Goal: Task Accomplishment & Management: Manage account settings

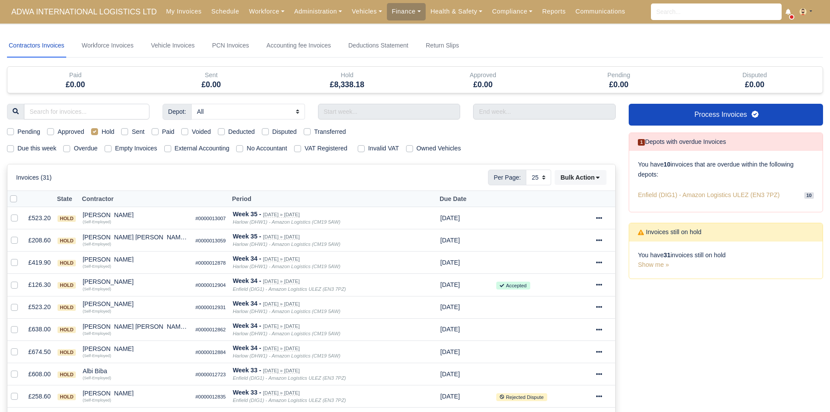
select select "25"
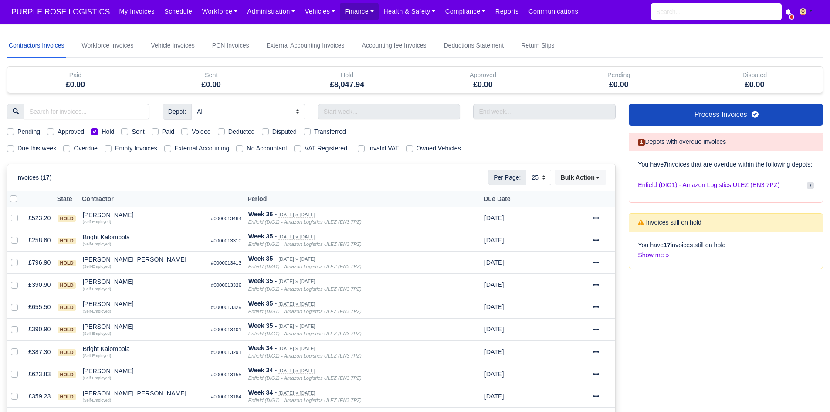
select select "25"
click at [104, 129] on label "Hold" at bounding box center [108, 132] width 13 height 10
click at [98, 129] on input "Hold" at bounding box center [94, 130] width 7 height 7
checkbox input "false"
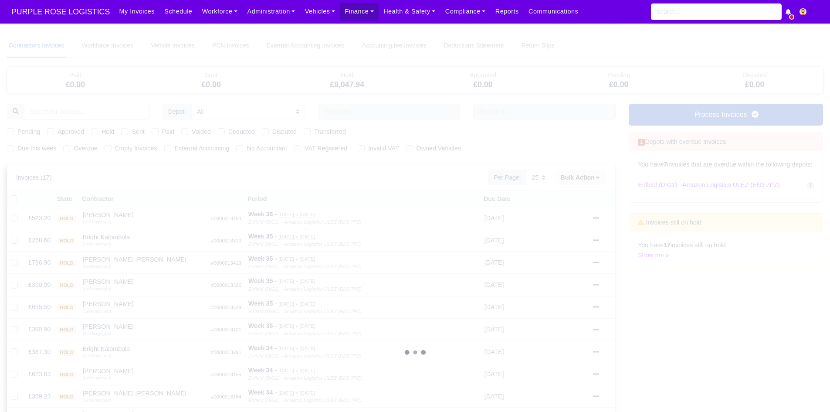
click at [86, 114] on div at bounding box center [415, 352] width 816 height 637
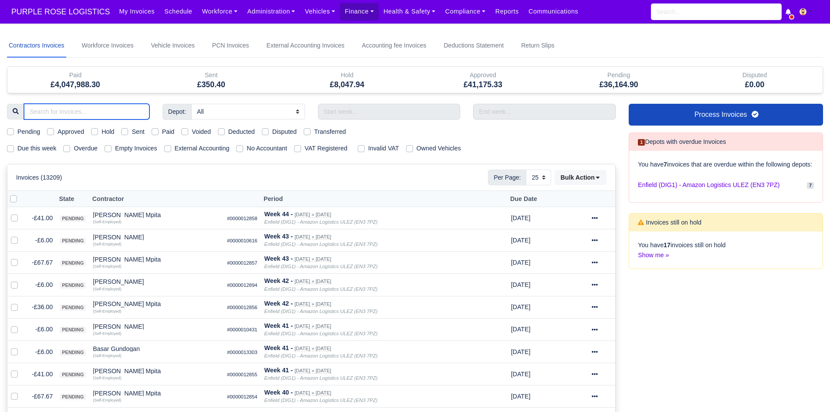
click at [102, 112] on input "search" at bounding box center [86, 112] width 125 height 16
type input "brght"
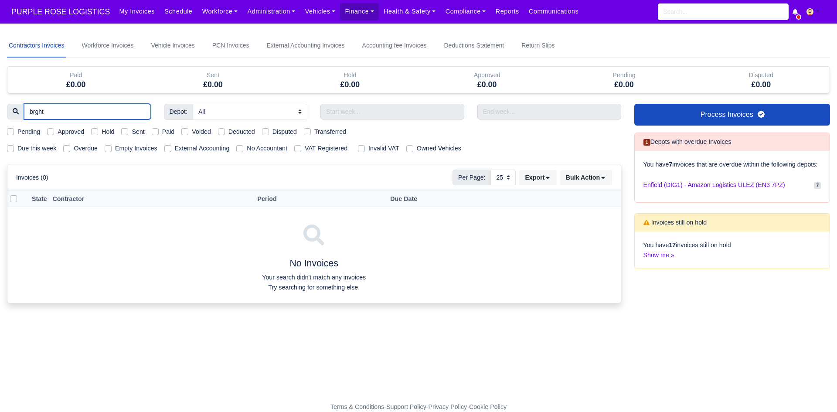
click at [34, 113] on input "brght" at bounding box center [87, 112] width 127 height 16
type input "bright"
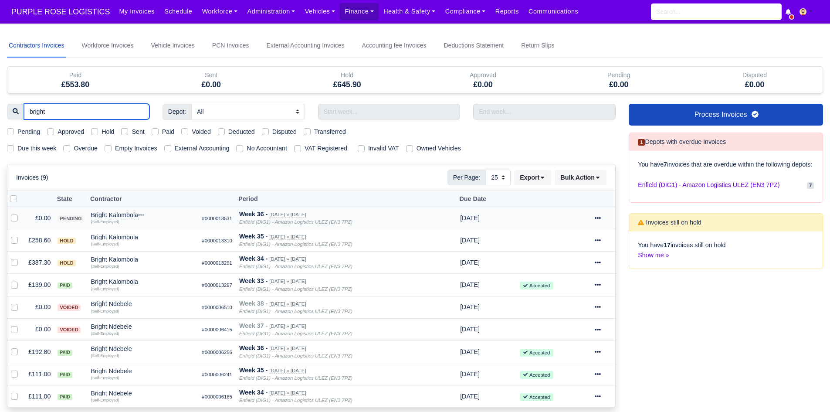
scroll to position [86, 0]
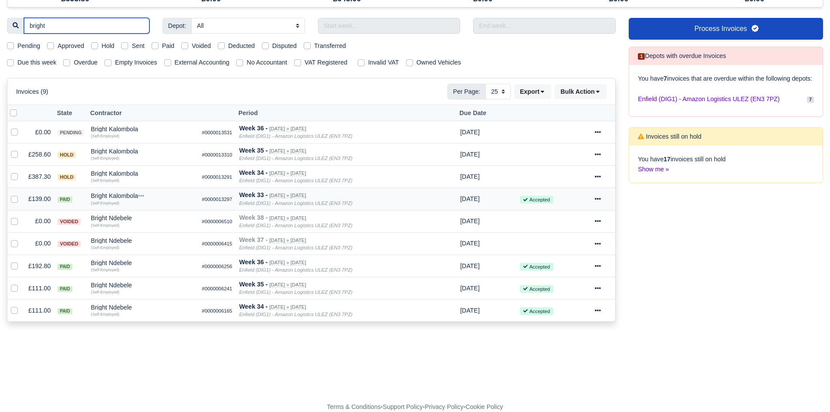
type input "bright"
click at [598, 201] on icon at bounding box center [598, 199] width 6 height 6
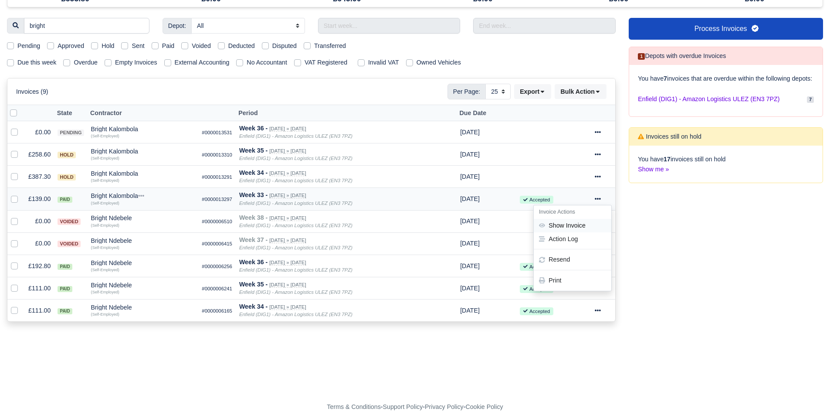
click at [591, 225] on link "Show Invoice" at bounding box center [573, 226] width 78 height 14
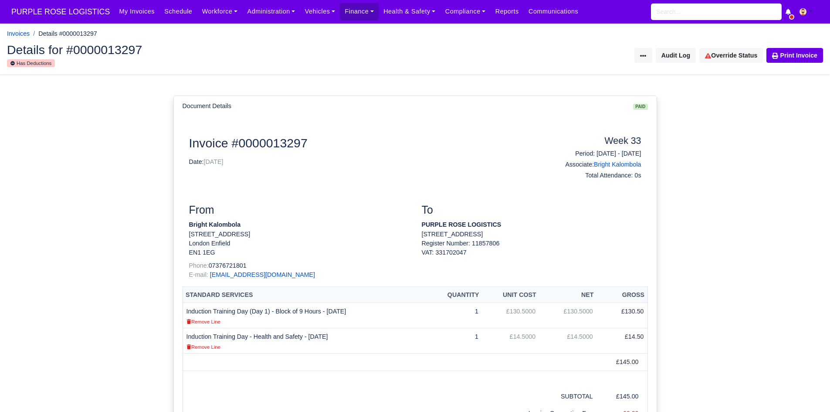
drag, startPoint x: 188, startPoint y: 308, endPoint x: 320, endPoint y: 309, distance: 131.6
click at [320, 309] on td "Induction Training Day (Day 1) - Block of 9 Hours - [DATE] Remove Line" at bounding box center [305, 314] width 245 height 25
copy td "nduction Training Day (Day 1) - Block of 9 Hours"
click at [185, 336] on td "Induction Training Day - Health and Safety - [DATE] Remove Line" at bounding box center [305, 340] width 245 height 25
drag, startPoint x: 187, startPoint y: 336, endPoint x: 301, endPoint y: 332, distance: 114.2
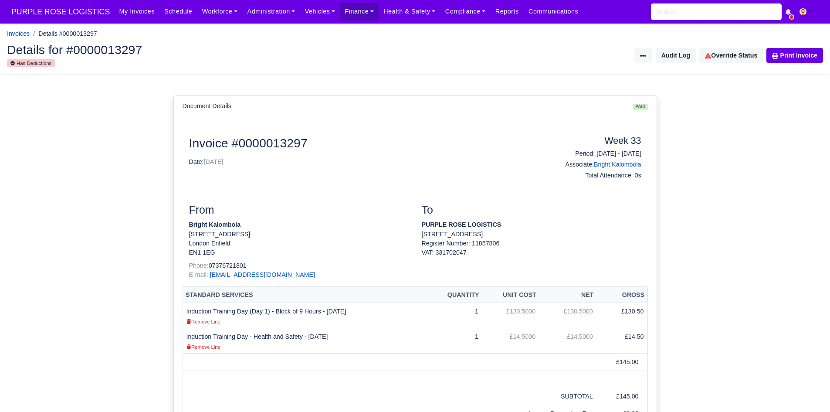
click at [301, 332] on td "Induction Training Day - Health and Safety - 15/08/2025 Remove Line" at bounding box center [305, 340] width 245 height 25
copy td "Induction Training Day - Health and Safety"
click at [615, 105] on div "Document Details paid" at bounding box center [415, 106] width 465 height 10
click at [777, 61] on link "Print Invoice" at bounding box center [794, 55] width 57 height 15
click at [383, 80] on div at bounding box center [415, 80] width 830 height 10
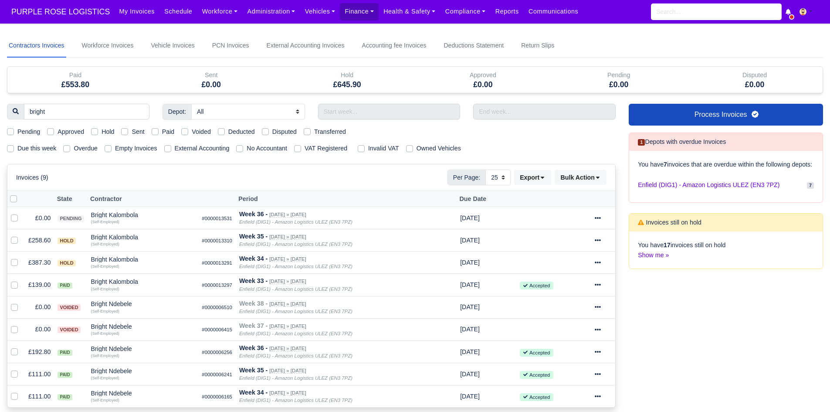
select select "25"
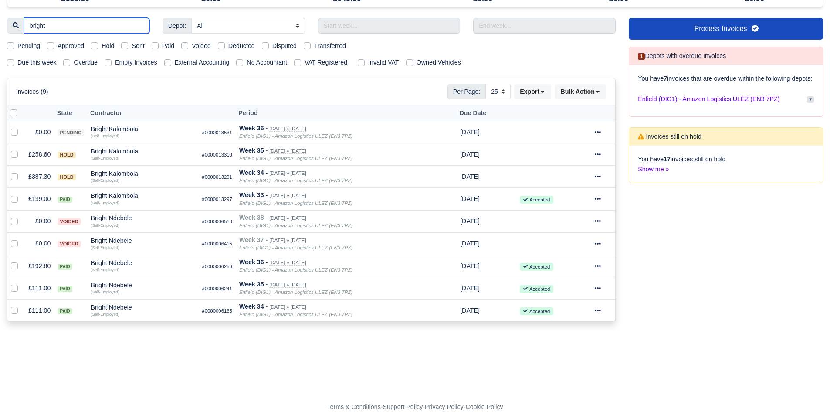
drag, startPoint x: 60, startPoint y: 28, endPoint x: 3, endPoint y: 25, distance: 56.3
click at [3, 25] on div "bright" at bounding box center [78, 26] width 156 height 16
type input "SHAL"
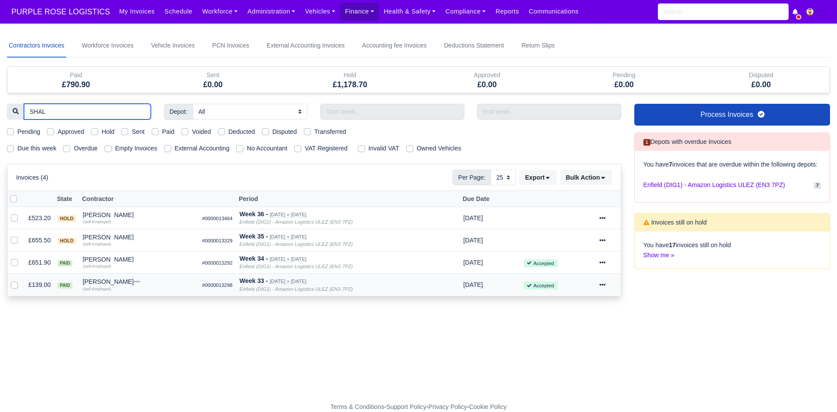
type input "SHAL"
click at [602, 285] on icon at bounding box center [602, 285] width 6 height 6
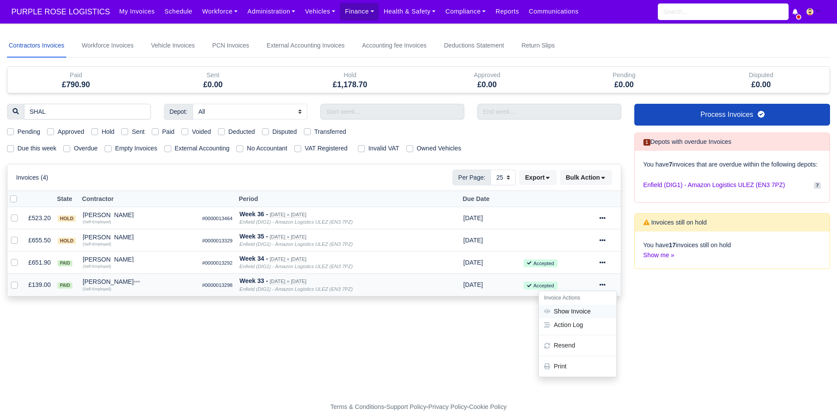
click at [595, 307] on link "Show Invoice" at bounding box center [578, 312] width 78 height 14
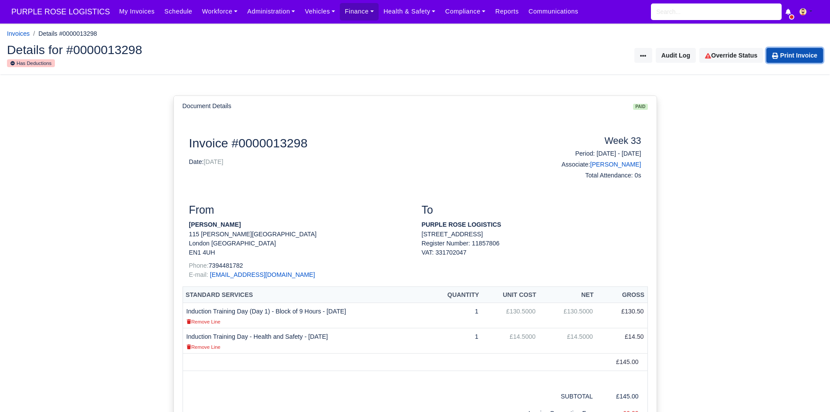
click at [782, 55] on link "Print Invoice" at bounding box center [794, 55] width 57 height 15
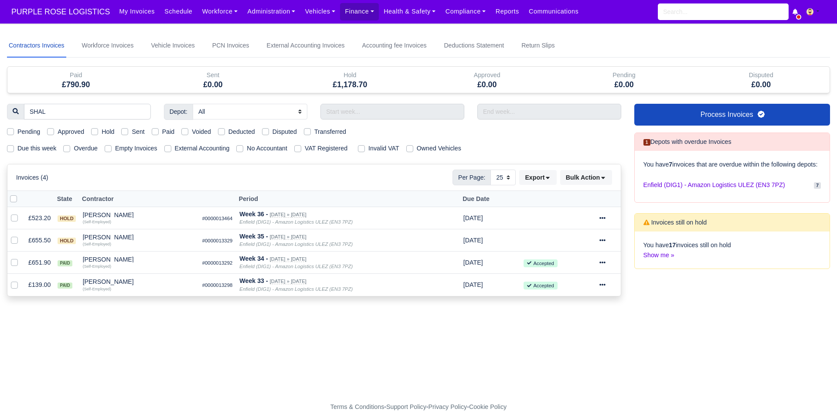
select select "25"
drag, startPoint x: 77, startPoint y: 108, endPoint x: 0, endPoint y: 108, distance: 77.1
click at [0, 108] on main "Contractors Invoices Workforce Invoices Vehicle Invoices PCN Invoices External …" at bounding box center [418, 218] width 837 height 368
type input "DRINI"
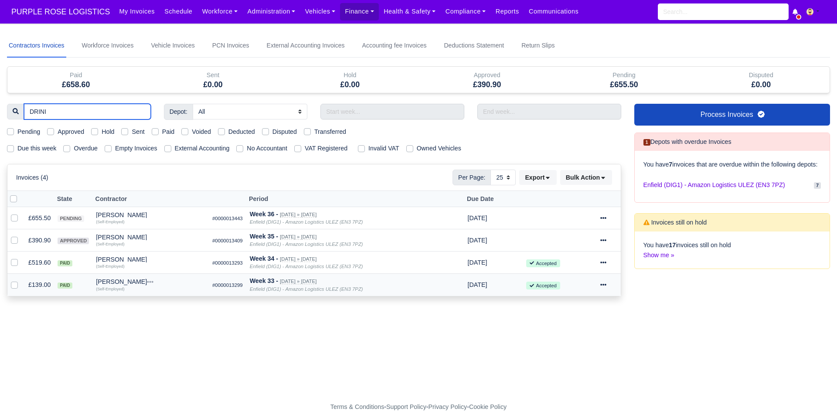
type input "DRINI"
click at [601, 282] on icon at bounding box center [603, 285] width 6 height 6
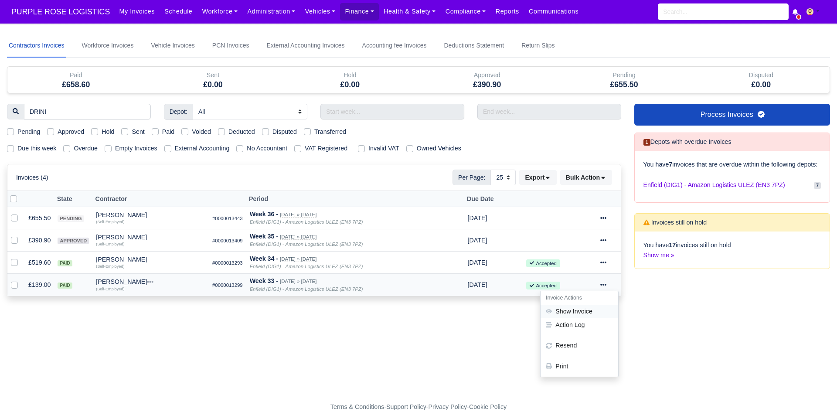
click at [586, 308] on link "Show Invoice" at bounding box center [579, 312] width 78 height 14
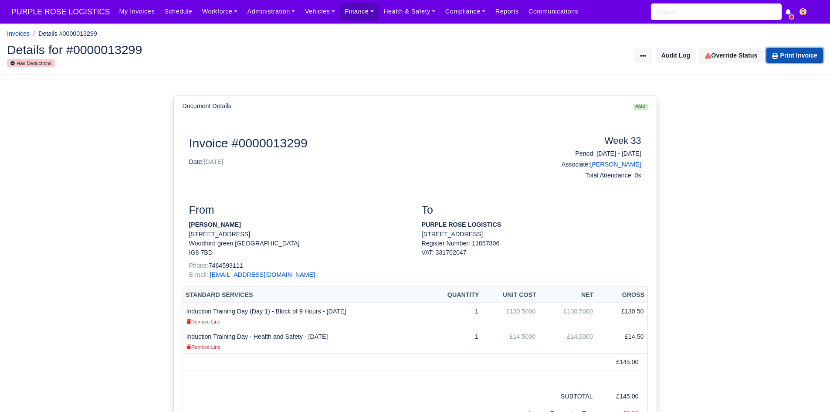
click at [777, 58] on icon at bounding box center [775, 56] width 6 height 6
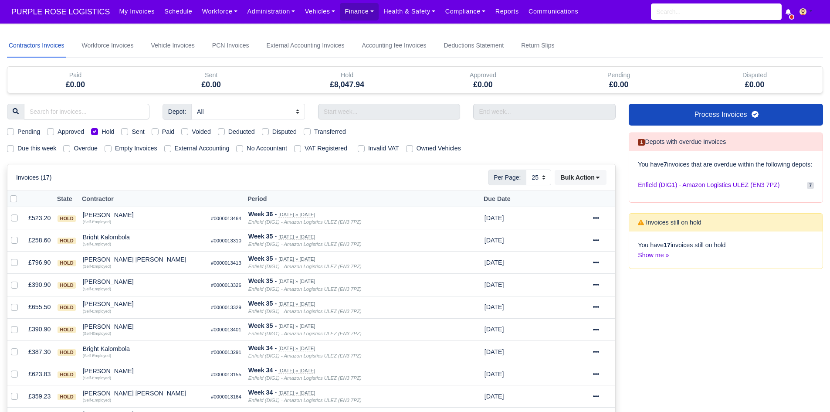
select select "25"
click at [211, 17] on link "Workforce" at bounding box center [219, 11] width 45 height 17
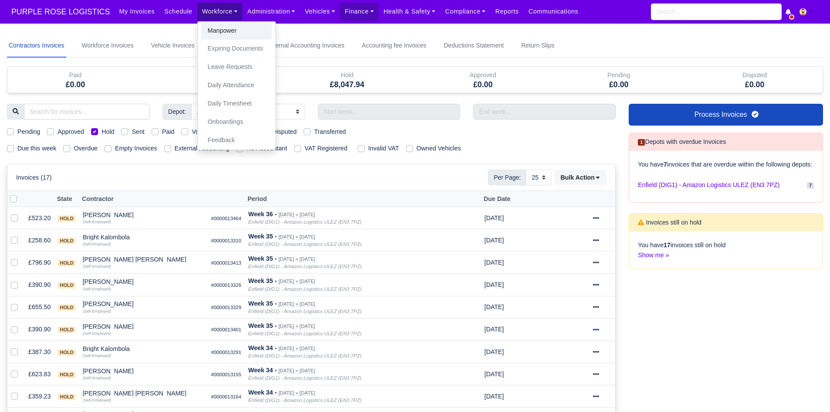
click at [214, 28] on link "Manpower" at bounding box center [236, 31] width 71 height 18
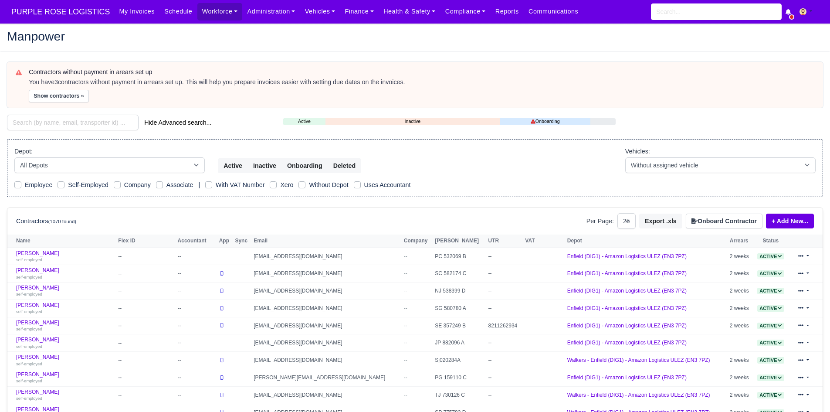
select select "25"
click at [50, 123] on input "search" at bounding box center [73, 123] width 132 height 16
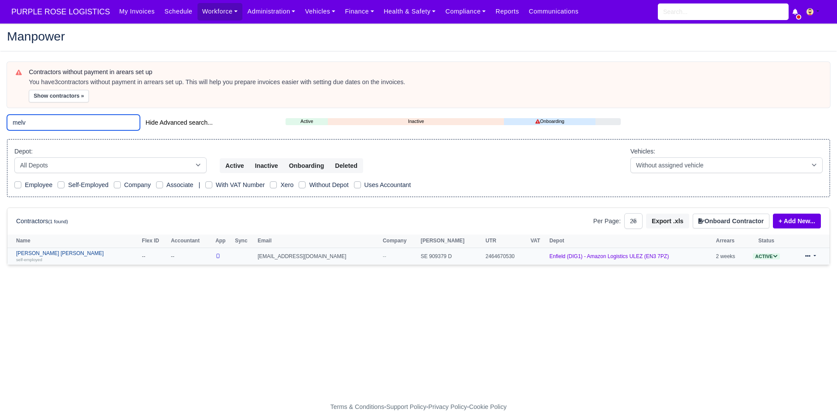
type input "melv"
click at [51, 253] on link "Melvin Otshudi Manya self-employed" at bounding box center [77, 256] width 122 height 13
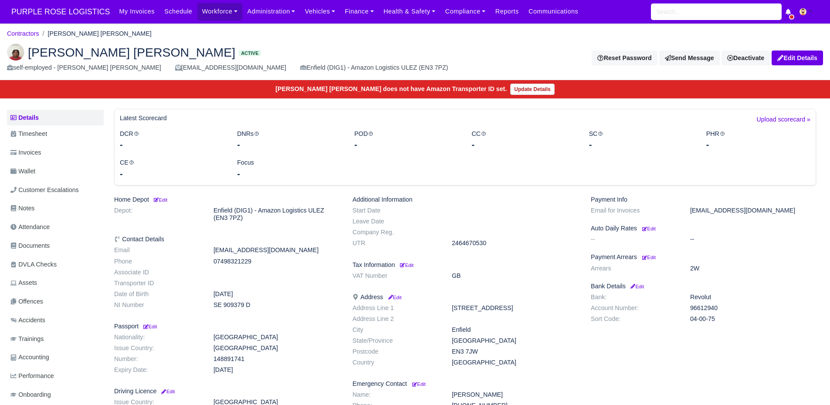
scroll to position [81, 0]
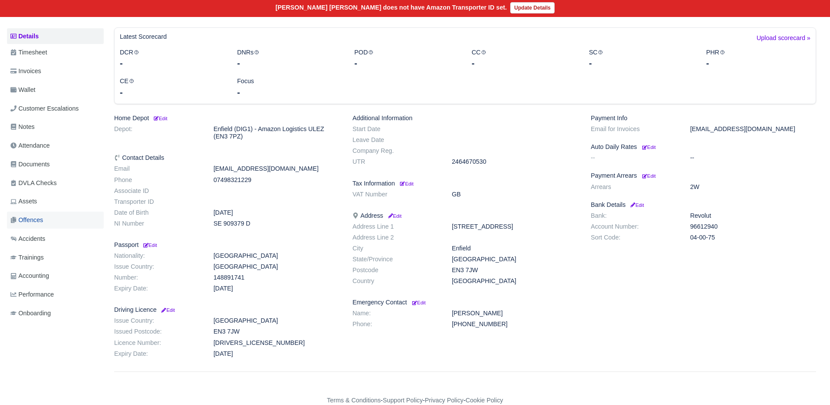
click at [49, 218] on link "Offences" at bounding box center [55, 220] width 97 height 17
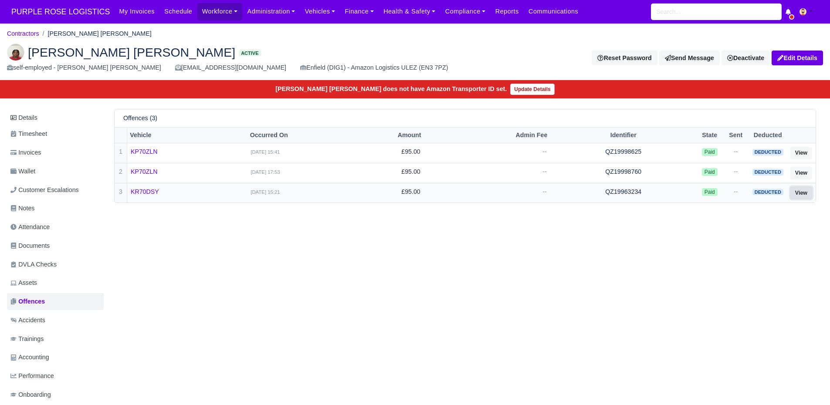
click at [808, 196] on link "View" at bounding box center [801, 193] width 22 height 13
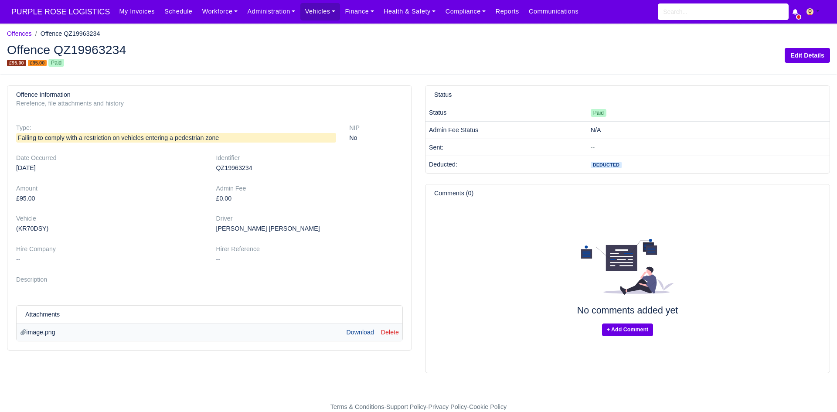
click at [368, 332] on link "Download" at bounding box center [359, 332] width 27 height 7
click at [92, 49] on h2 "Offence QZ19963234" at bounding box center [209, 50] width 405 height 12
copy h2 "QZ19963234"
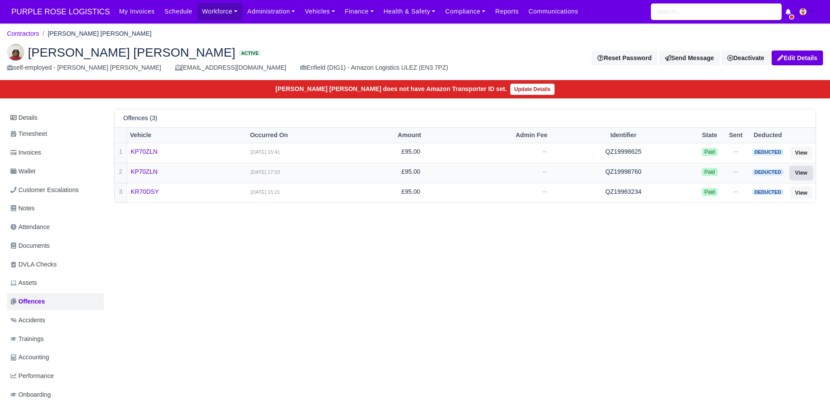
click at [800, 171] on link "View" at bounding box center [801, 173] width 22 height 13
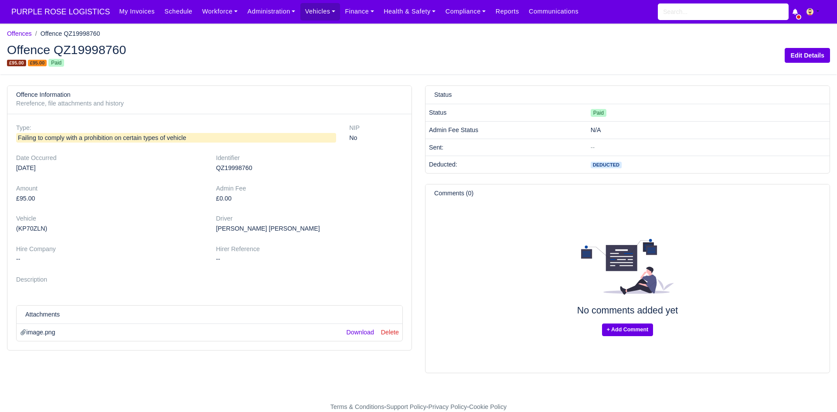
click at [97, 49] on h2 "Offence QZ19998760" at bounding box center [209, 50] width 405 height 12
copy h2 "QZ19998760"
click at [476, 375] on main "Offences Offence QZ19998760 Offence QZ19998760 £95.00 £95.00 Paid Edit Details …" at bounding box center [418, 218] width 837 height 368
click at [89, 50] on h2 "Offence QZ19998760" at bounding box center [209, 50] width 405 height 12
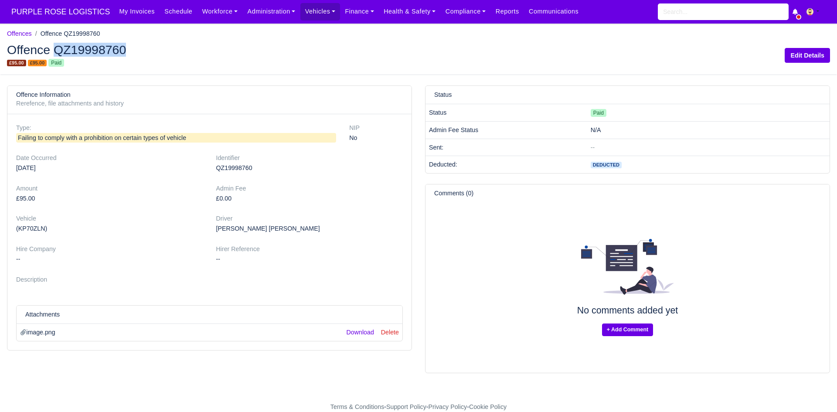
click at [89, 50] on h2 "Offence QZ19998760" at bounding box center [209, 50] width 405 height 12
copy h2 "QZ19998760"
click at [367, 332] on link "Download" at bounding box center [359, 332] width 27 height 7
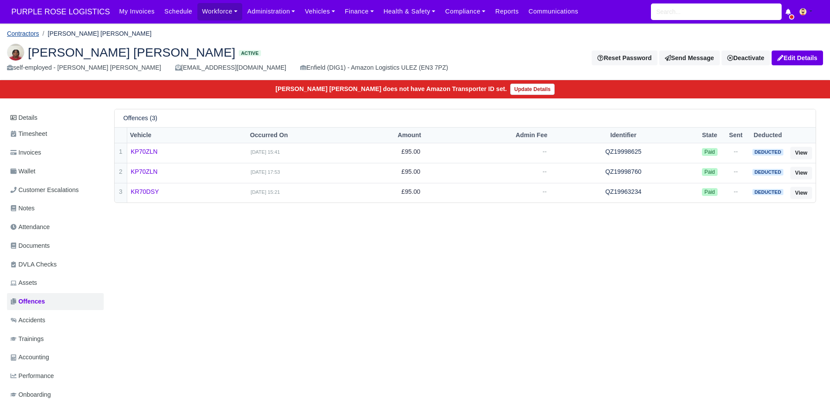
click at [35, 35] on link "Contractors" at bounding box center [23, 33] width 32 height 7
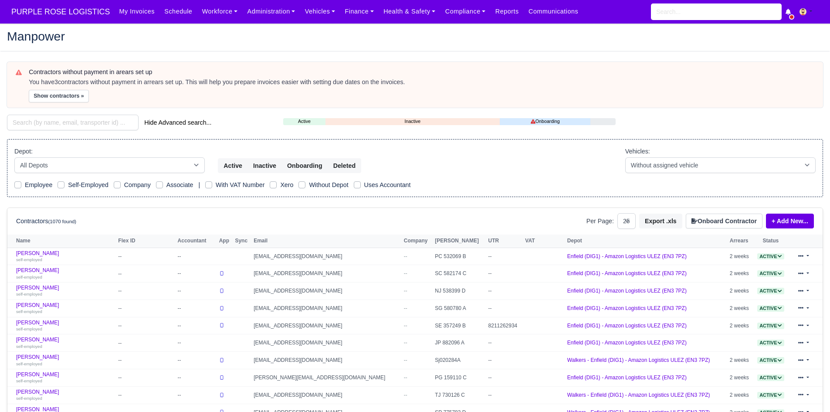
select select "25"
click at [74, 115] on input "search" at bounding box center [73, 123] width 132 height 16
click at [74, 117] on input "search" at bounding box center [73, 123] width 132 height 16
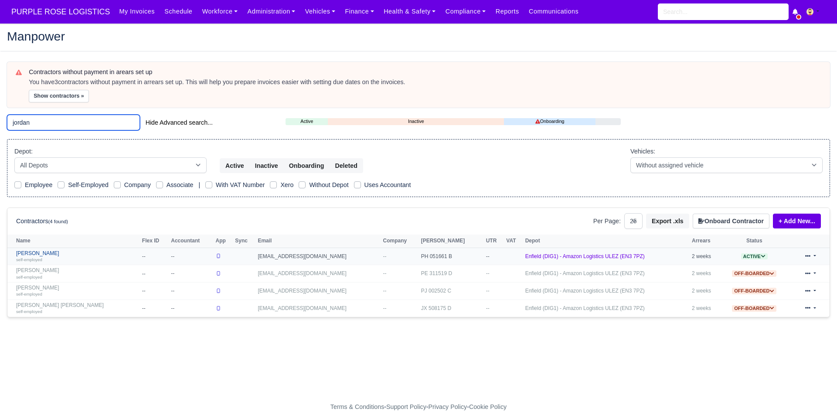
type input "jordan"
click at [41, 253] on link "Jordan Aloye self-employed" at bounding box center [77, 256] width 122 height 13
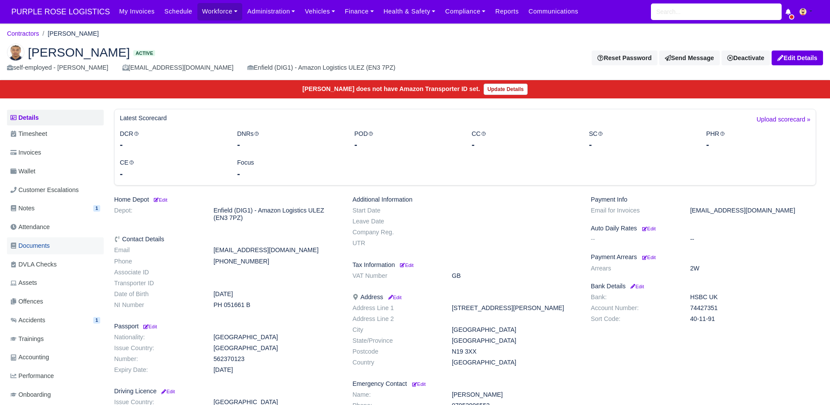
click at [65, 241] on link "Documents" at bounding box center [55, 245] width 97 height 17
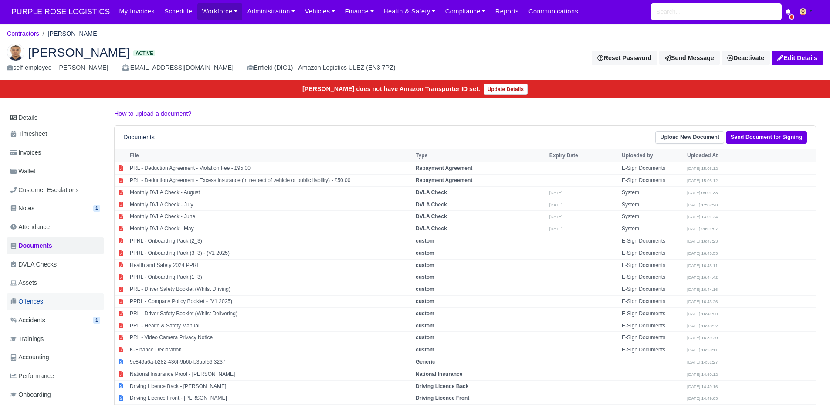
click at [46, 305] on link "Offences" at bounding box center [55, 301] width 97 height 17
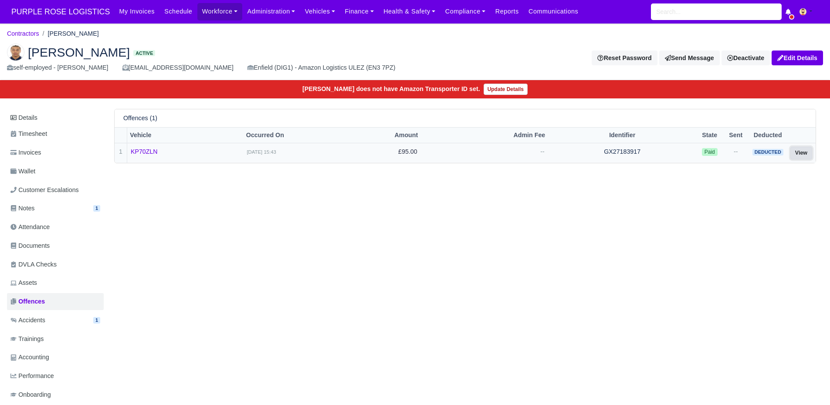
click at [802, 153] on link "View" at bounding box center [801, 153] width 22 height 13
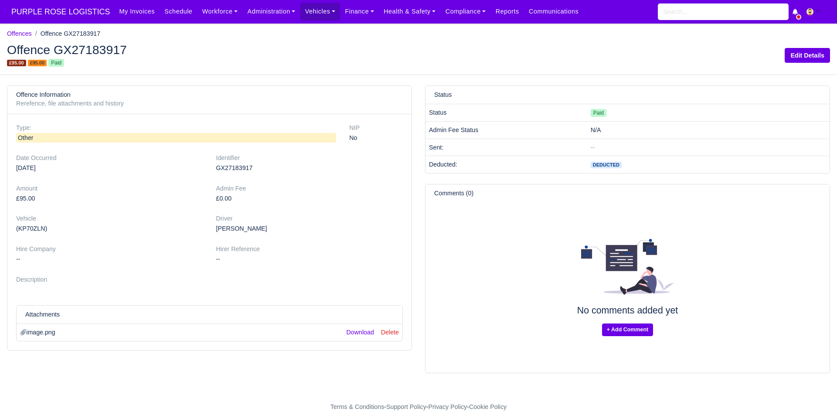
click at [103, 58] on div "£95.00 £95.00 Paid" at bounding box center [209, 63] width 405 height 10
click at [100, 47] on h2 "Offence GX27183917" at bounding box center [209, 50] width 405 height 12
copy h2 "GX27183917"
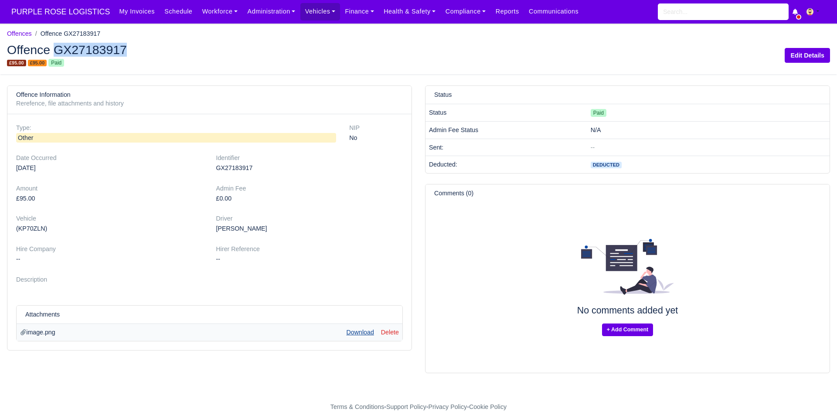
click at [363, 335] on link "Download" at bounding box center [359, 332] width 27 height 7
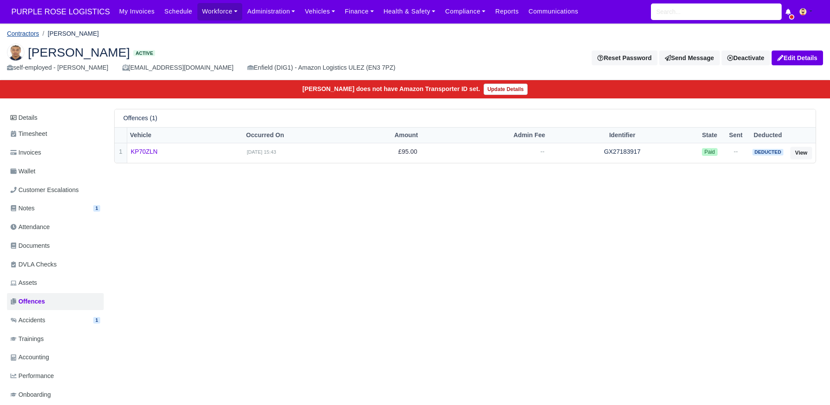
click at [32, 32] on link "Contractors" at bounding box center [23, 33] width 32 height 7
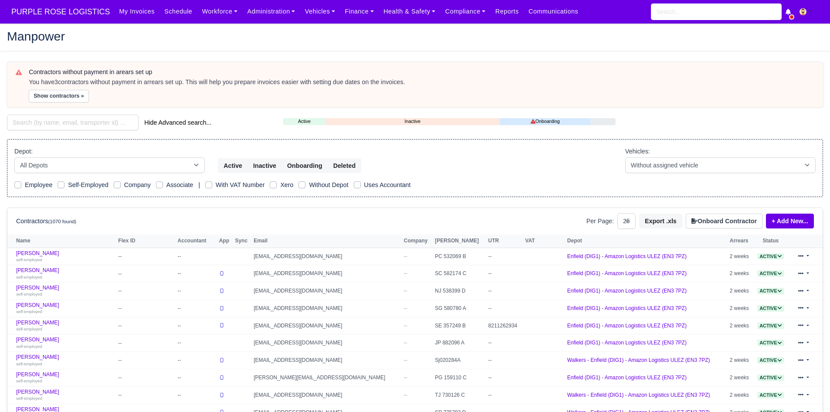
select select "25"
click at [61, 109] on div "Contractors without payment in arears set up You have 3 contractors without pay…" at bounding box center [414, 388] width 829 height 652
click at [61, 111] on div "Contractors without payment in arears set up You have 3 contractors without pay…" at bounding box center [414, 388] width 829 height 652
click at [61, 118] on input "search" at bounding box center [73, 123] width 132 height 16
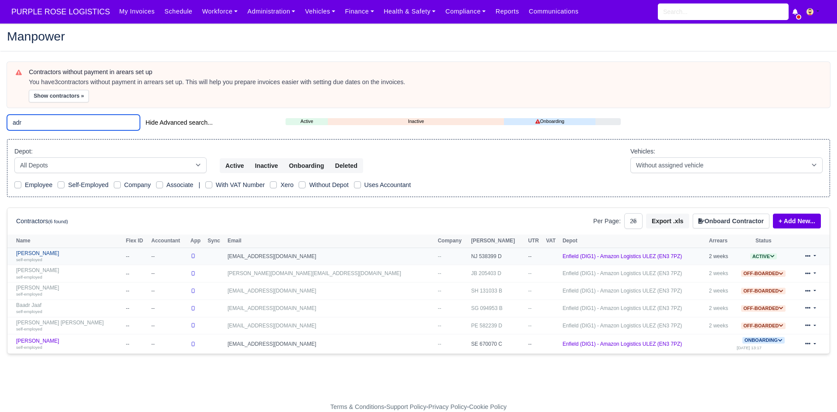
type input "adr"
click at [39, 252] on link "Adrian Ando self-employed" at bounding box center [68, 256] width 105 height 13
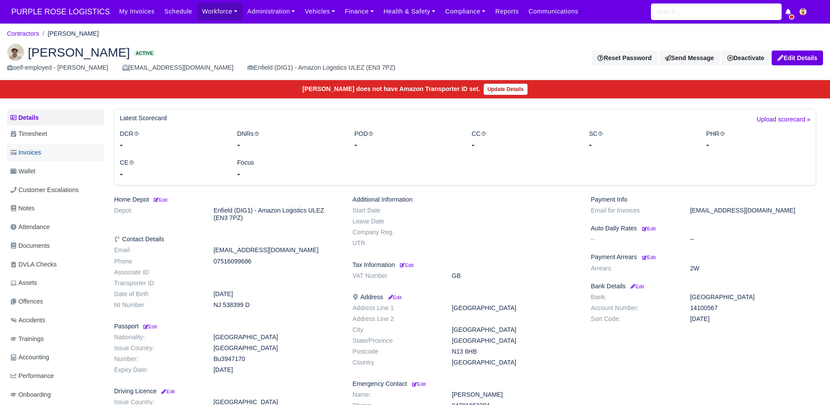
click at [54, 158] on link "Invoices" at bounding box center [55, 152] width 97 height 17
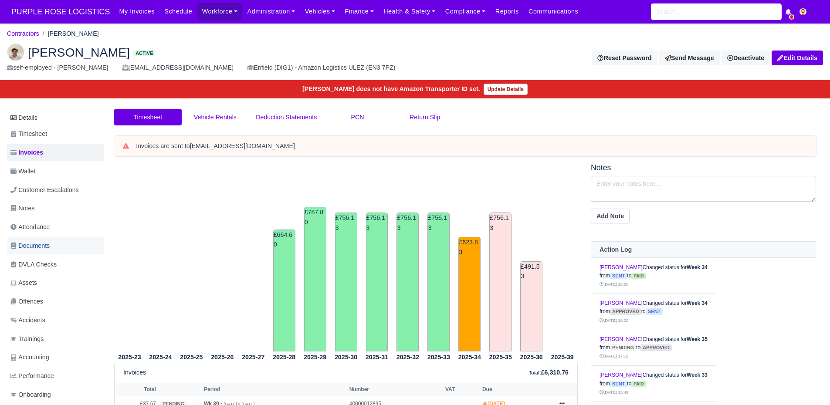
click at [41, 244] on span "Documents" at bounding box center [29, 246] width 39 height 10
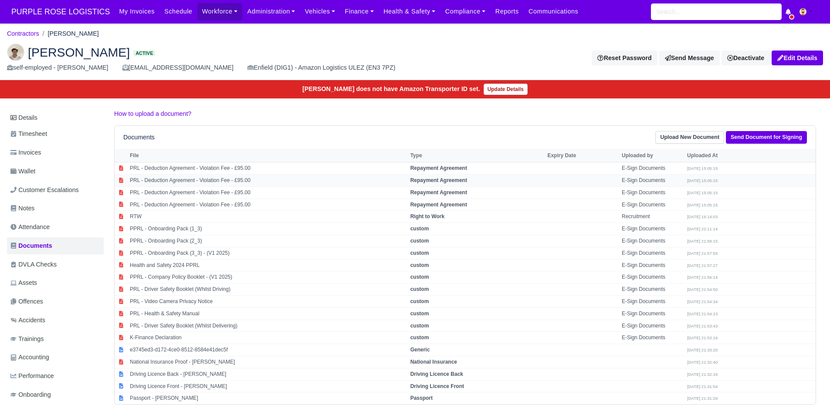
scroll to position [26, 0]
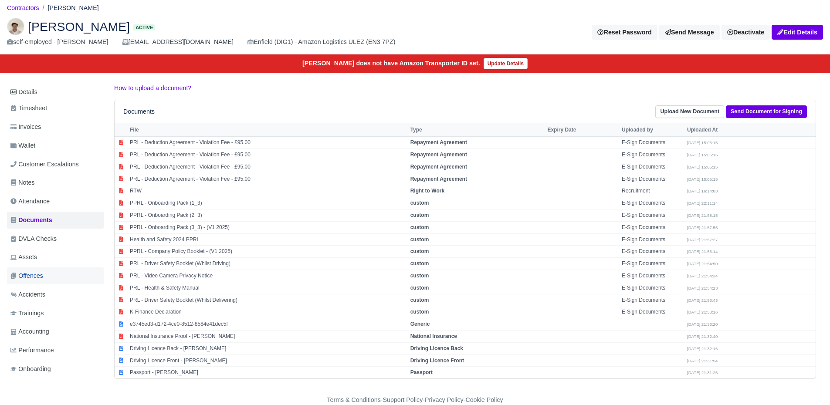
click at [36, 272] on span "Offences" at bounding box center [26, 276] width 33 height 10
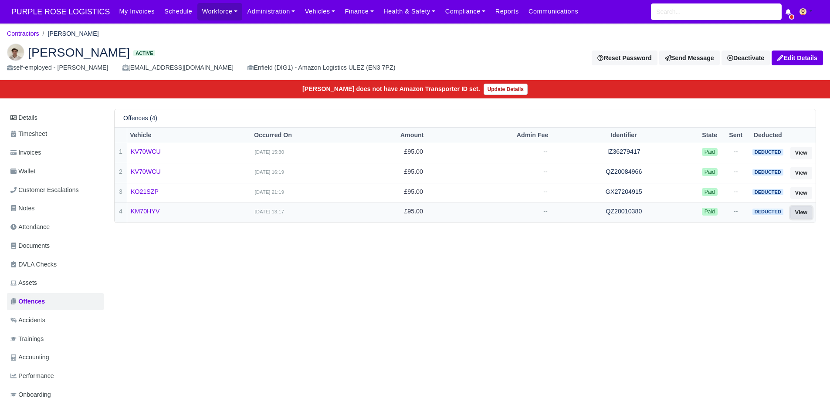
click at [796, 216] on link "View" at bounding box center [801, 213] width 22 height 13
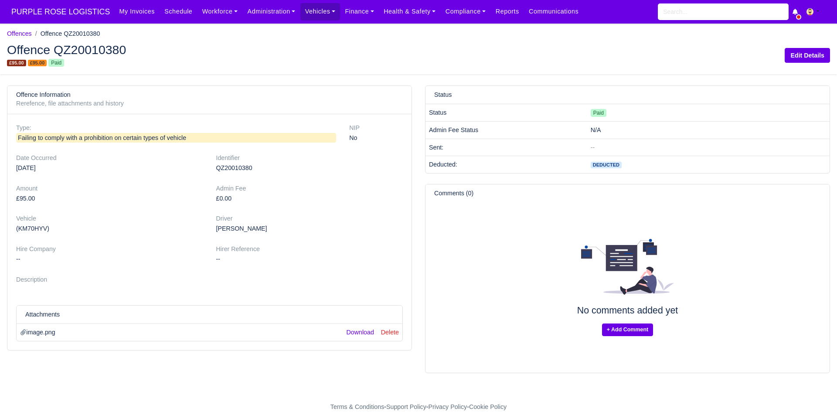
click at [95, 49] on h2 "Offence QZ20010380" at bounding box center [209, 50] width 405 height 12
copy h2 "QZ20010380"
click at [358, 329] on link "Download" at bounding box center [359, 332] width 27 height 7
